Goal: Information Seeking & Learning: Learn about a topic

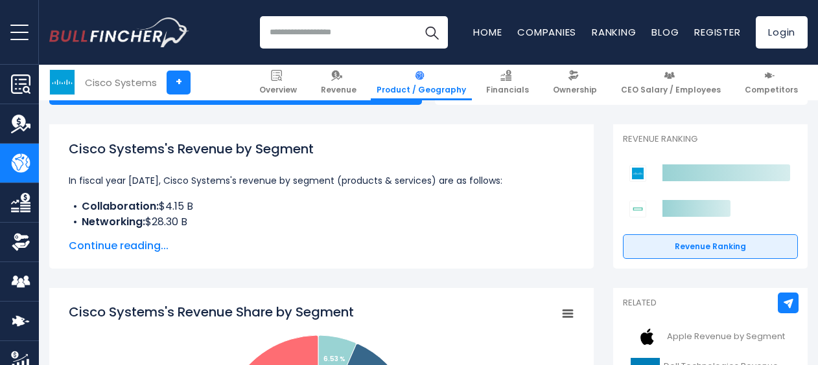
scroll to position [166, 0]
click at [130, 244] on span "Continue reading..." at bounding box center [321, 246] width 505 height 16
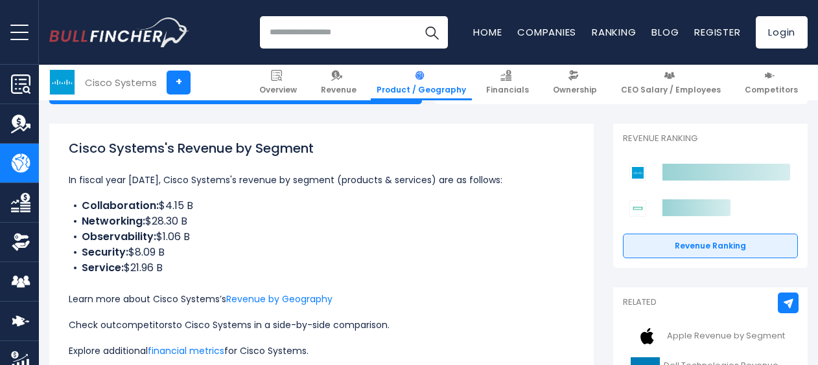
click at [147, 329] on link "competitors" at bounding box center [144, 325] width 56 height 13
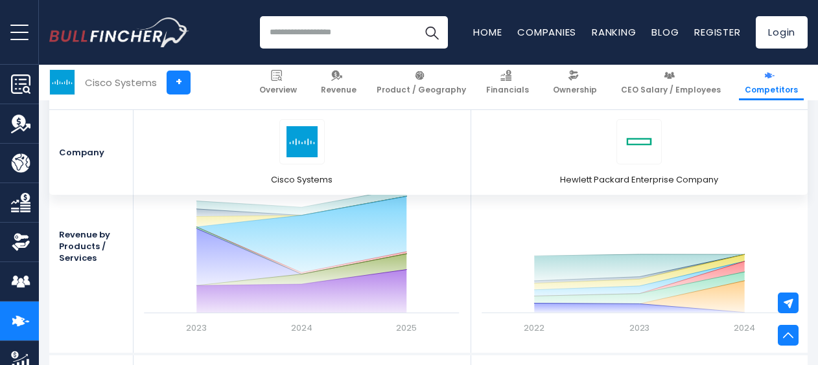
scroll to position [1376, 0]
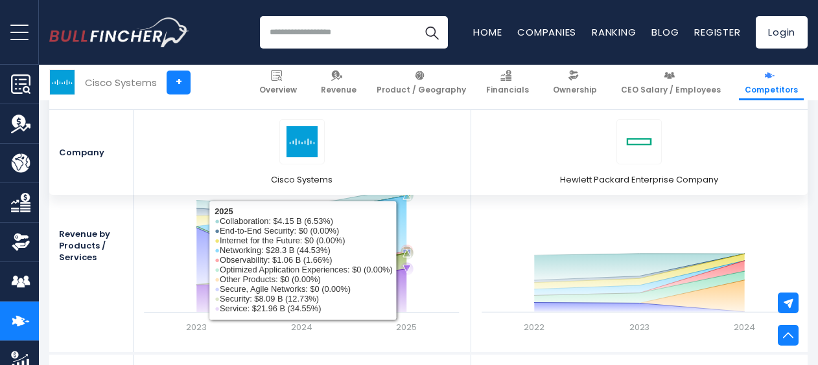
click at [399, 260] on icon at bounding box center [301, 269] width 210 height 32
click at [429, 268] on rect at bounding box center [301, 246] width 328 height 194
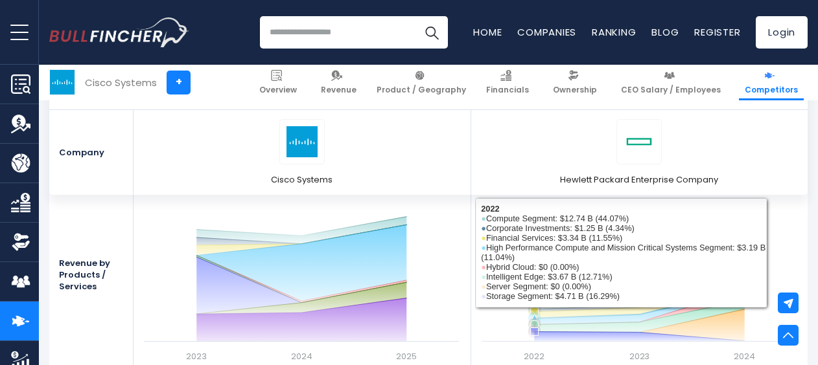
scroll to position [1346, 0]
